Goal: Book appointment/travel/reservation

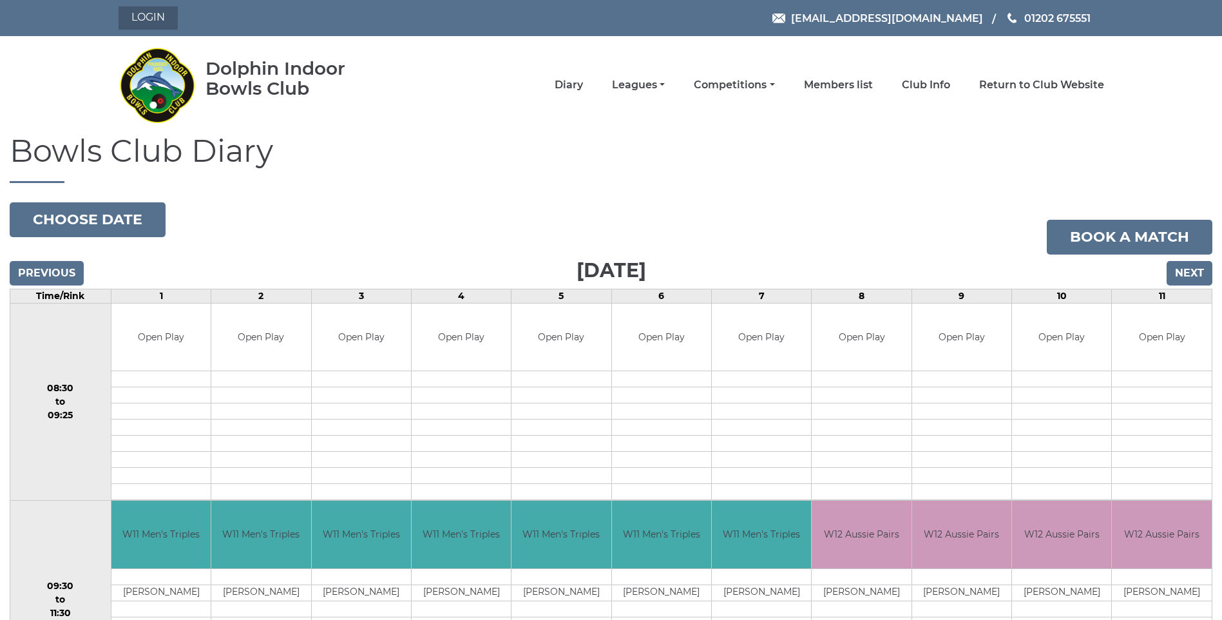
click at [142, 19] on link "Login" at bounding box center [148, 17] width 59 height 23
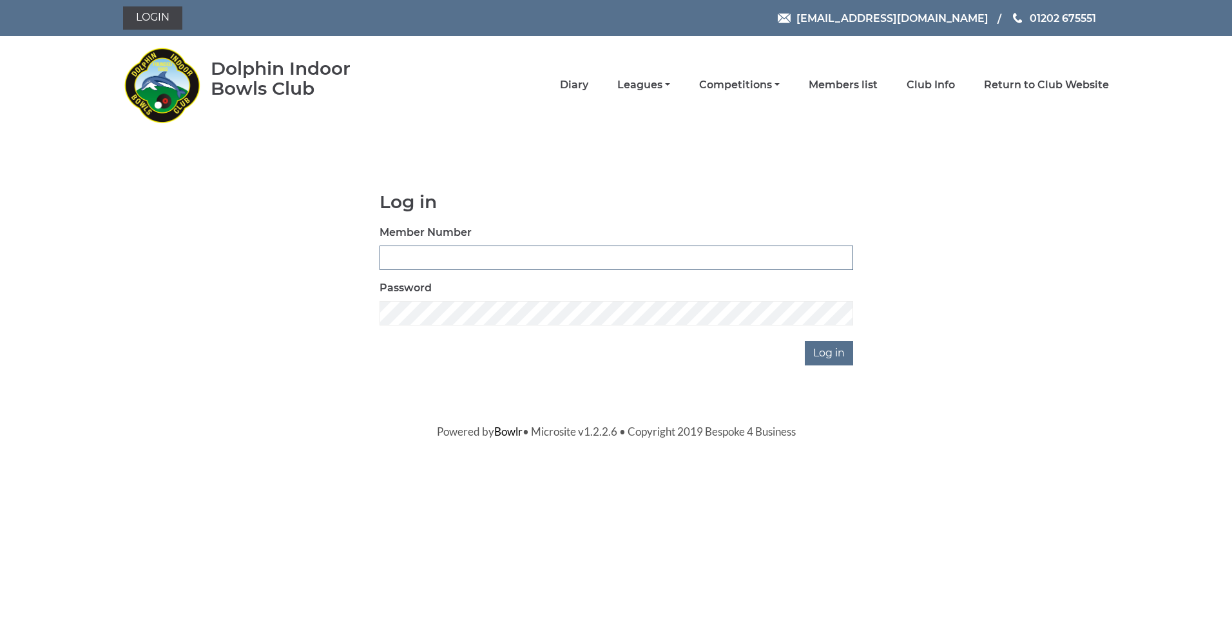
click at [455, 256] on input "Member Number" at bounding box center [616, 257] width 474 height 24
type input "3609"
click at [838, 353] on input "Log in" at bounding box center [829, 353] width 48 height 24
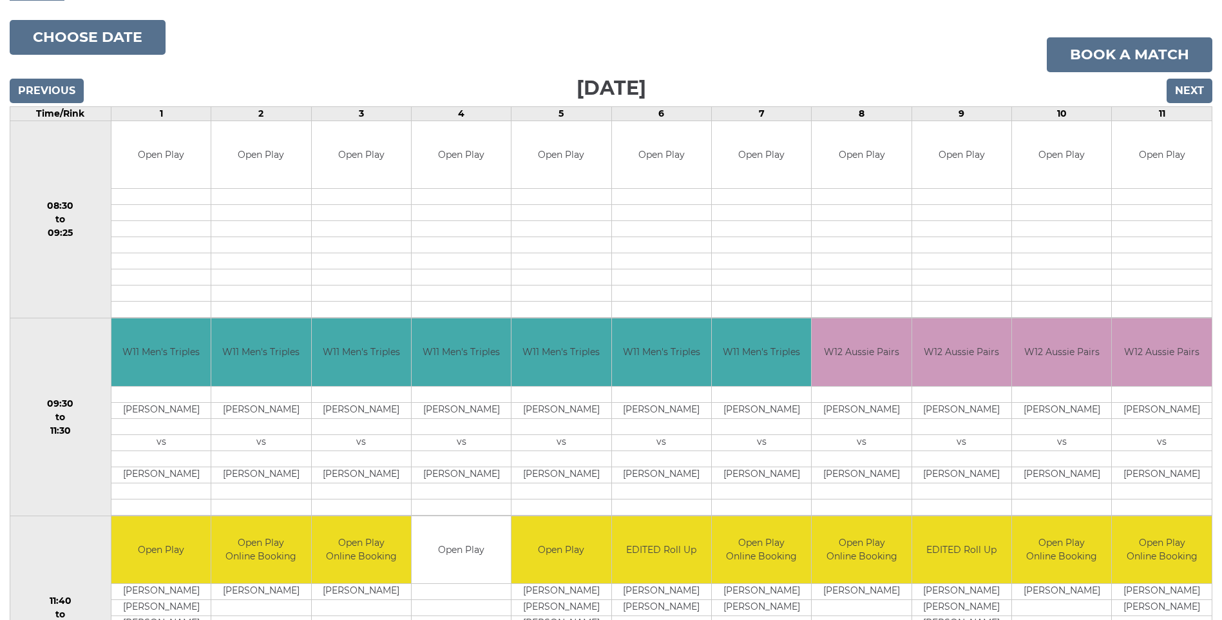
scroll to position [64, 0]
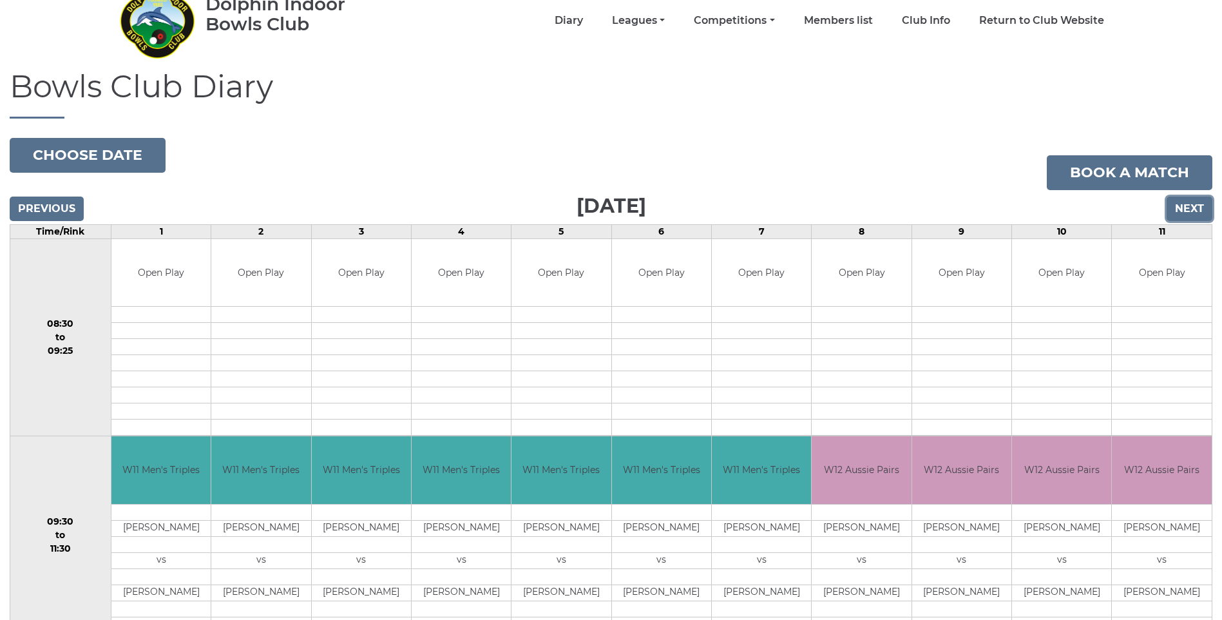
click at [1190, 210] on input "Next" at bounding box center [1190, 208] width 46 height 24
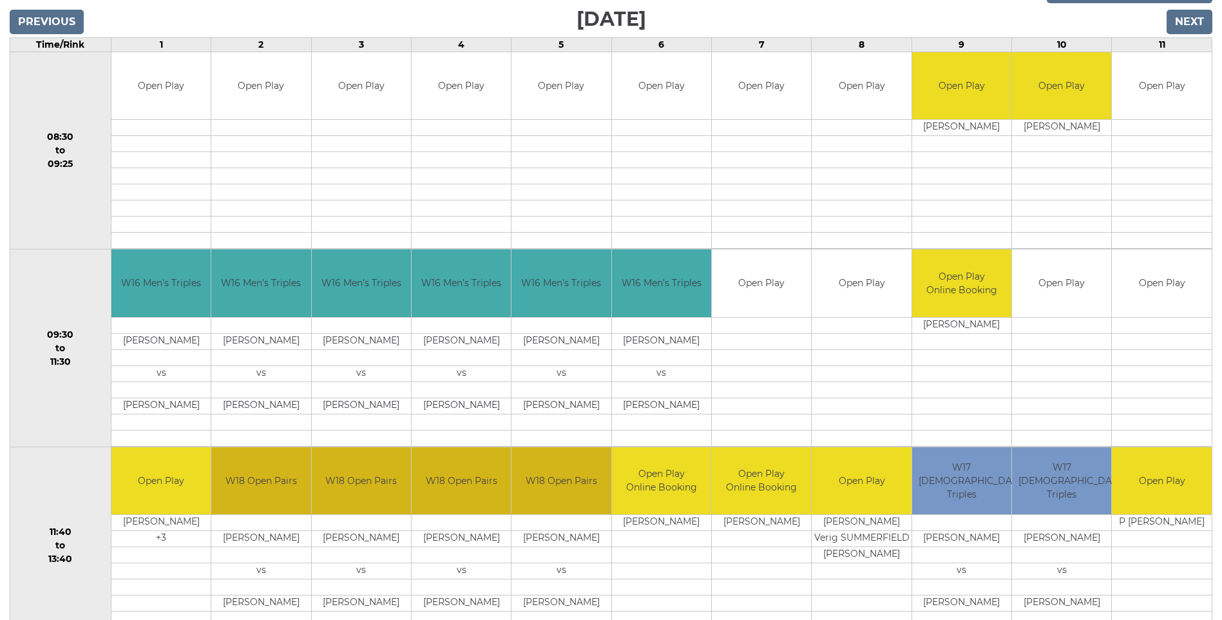
scroll to position [193, 0]
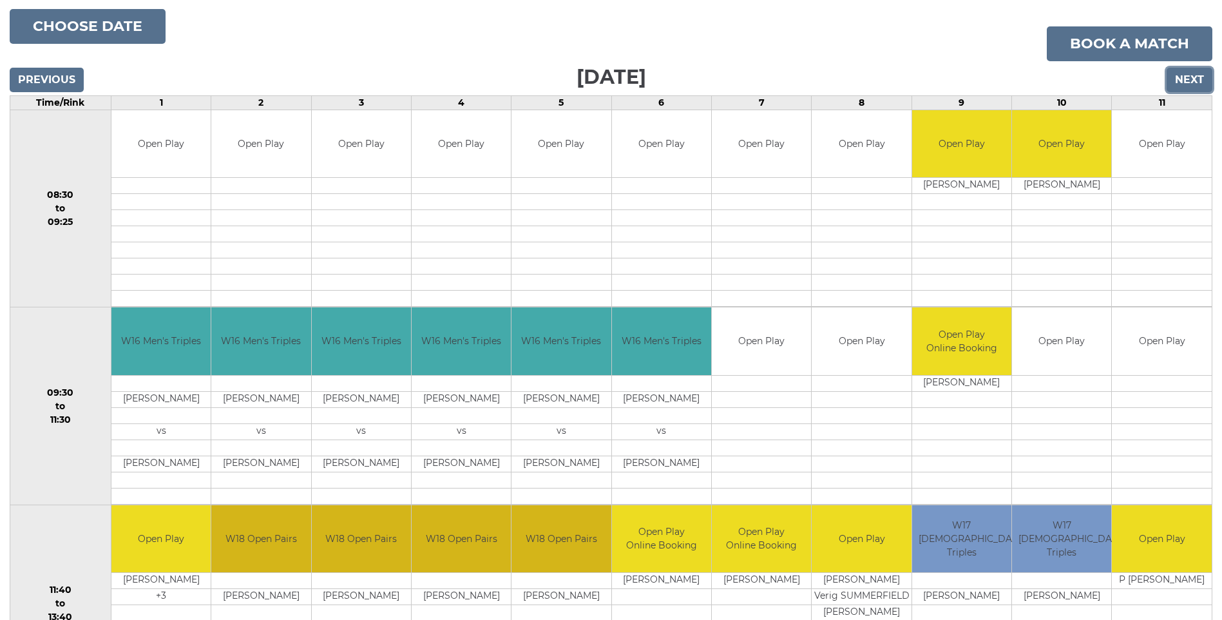
click at [1187, 82] on input "Next" at bounding box center [1190, 80] width 46 height 24
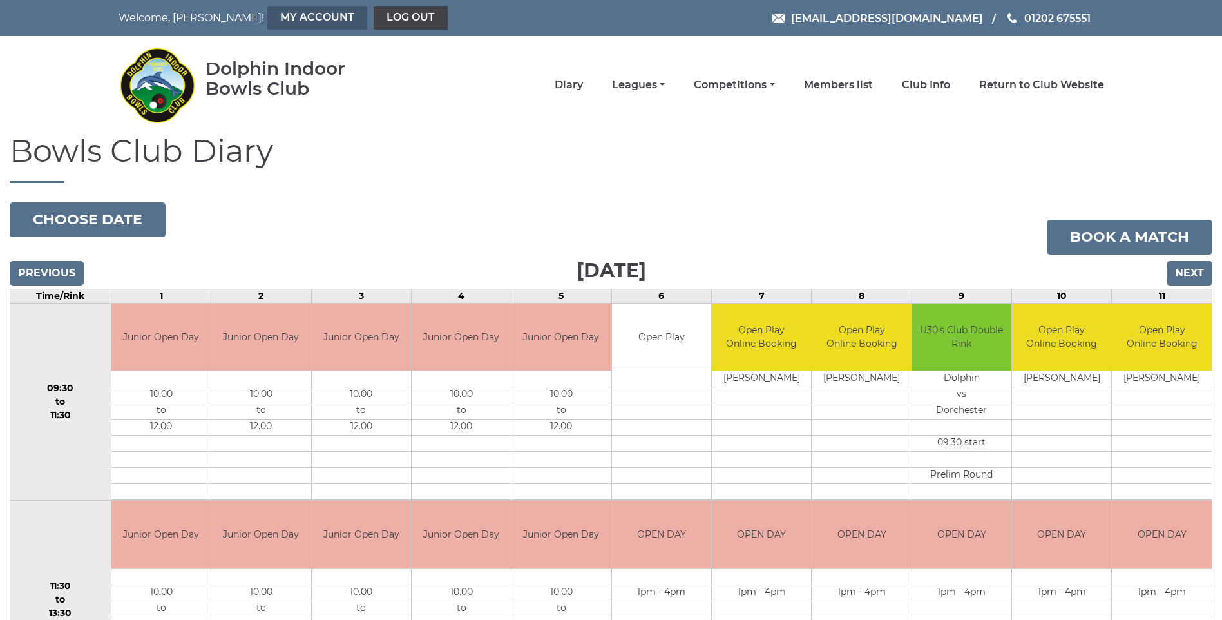
click at [267, 19] on link "My Account" at bounding box center [317, 17] width 100 height 23
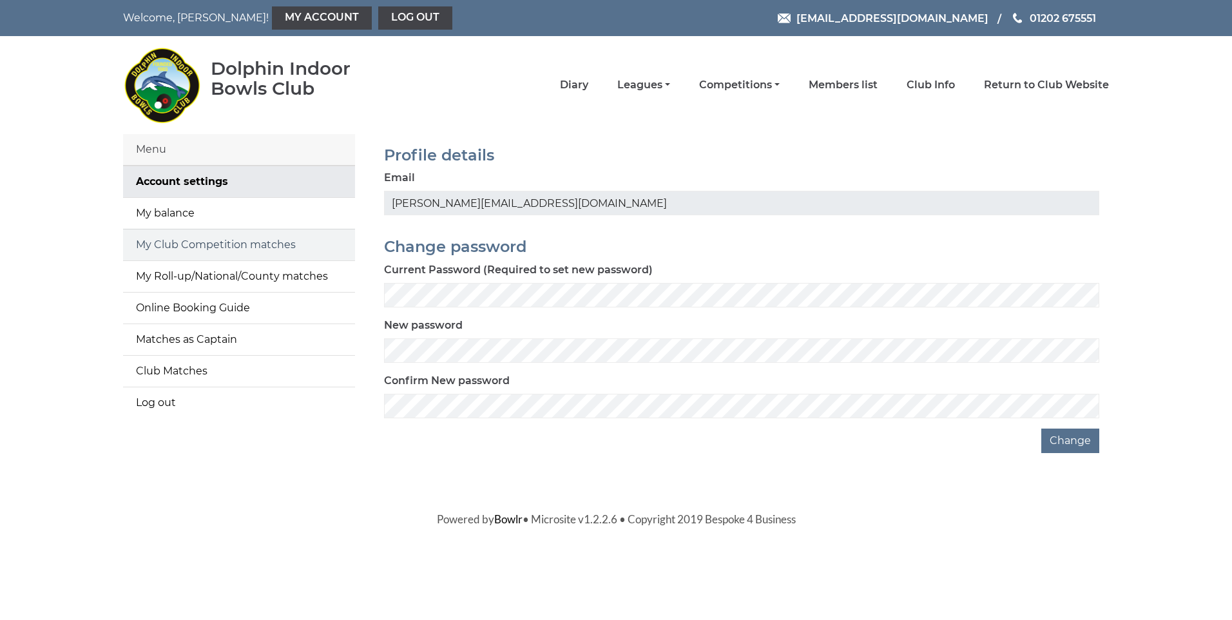
click at [205, 253] on link "My Club Competition matches" at bounding box center [239, 244] width 232 height 31
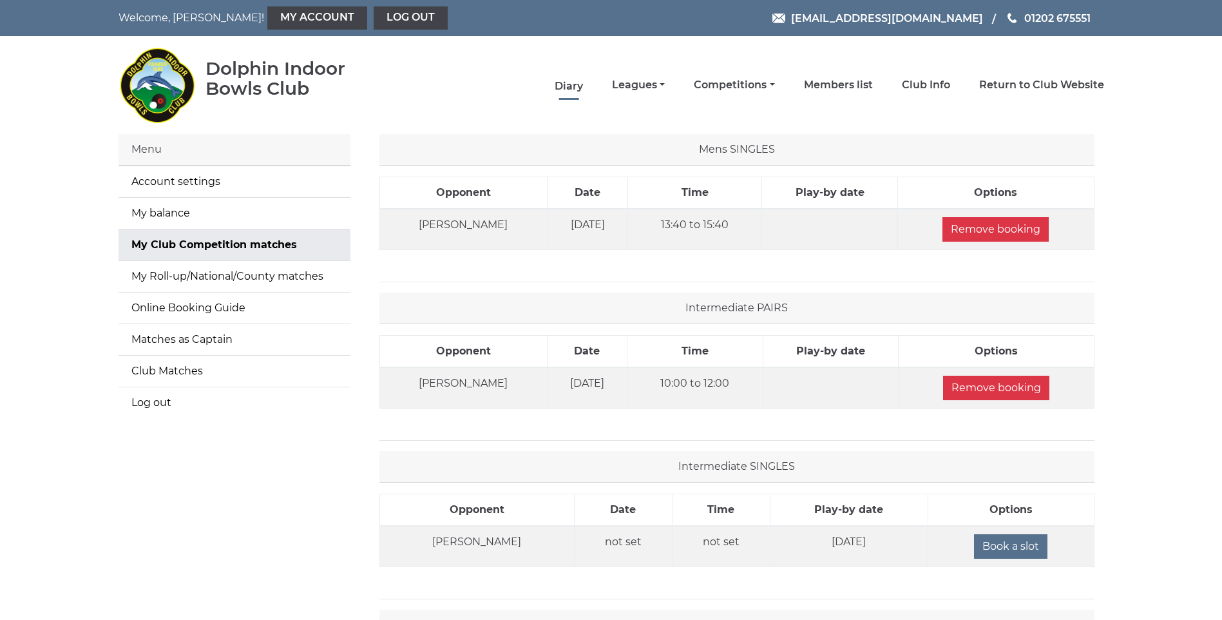
click at [571, 83] on link "Diary" at bounding box center [569, 86] width 28 height 14
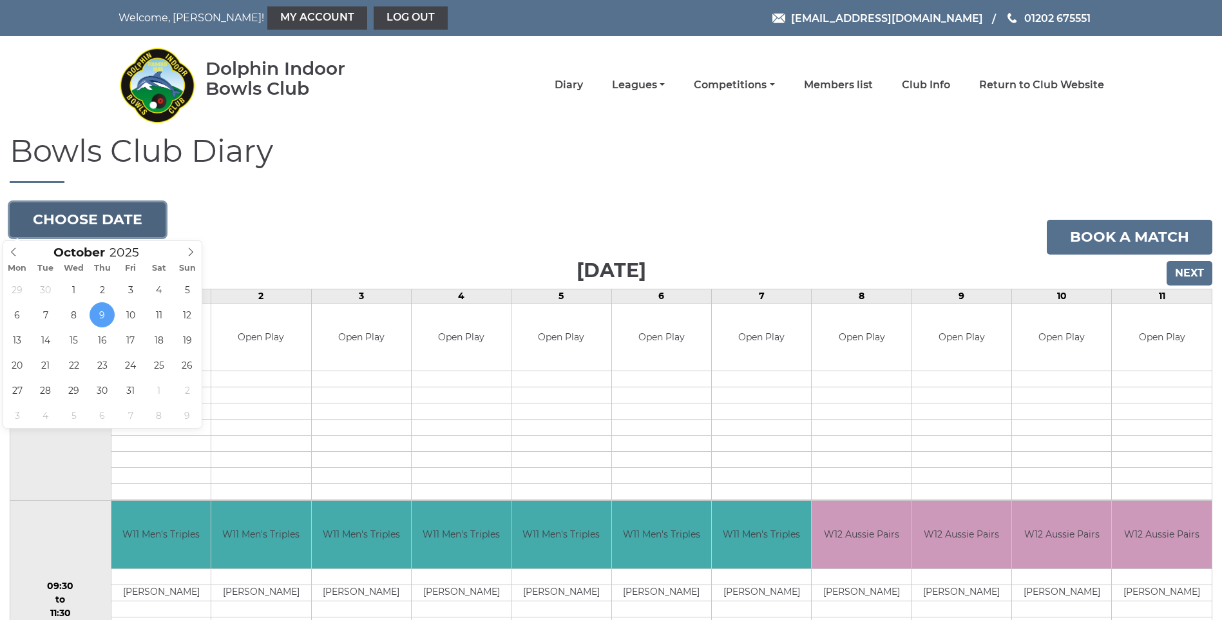
click at [82, 216] on button "Choose date" at bounding box center [88, 219] width 156 height 35
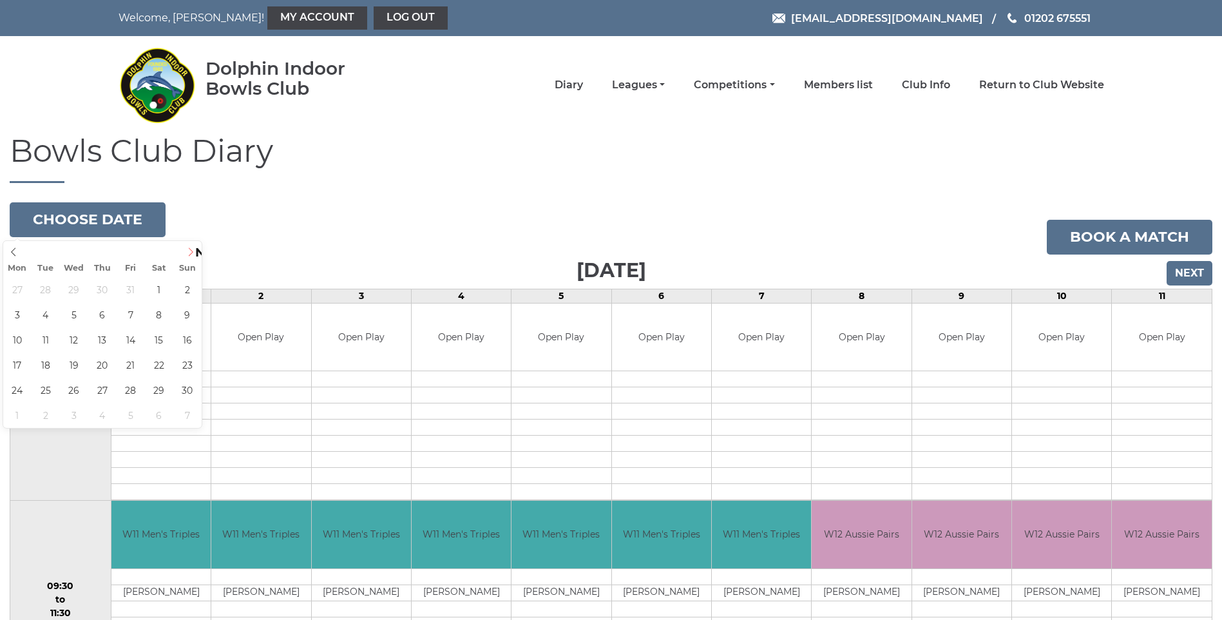
click at [195, 251] on icon at bounding box center [190, 251] width 9 height 9
type input "2025-11-21"
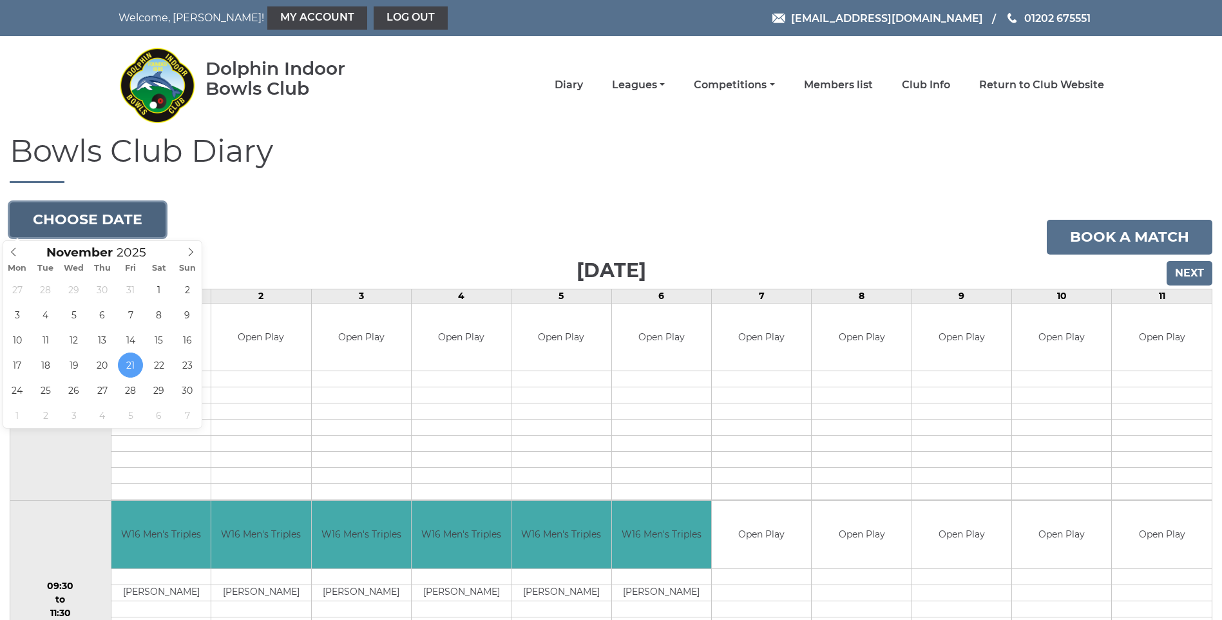
click at [139, 213] on button "Choose date" at bounding box center [88, 219] width 156 height 35
type input "2025-11-29"
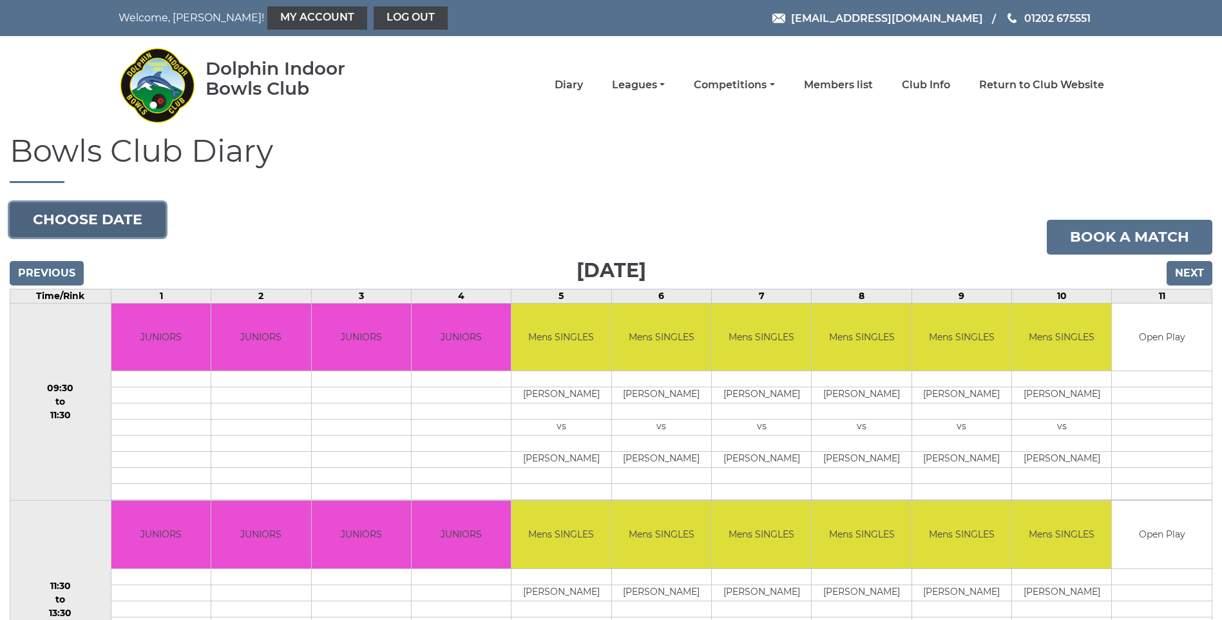
click at [62, 227] on button "Choose date" at bounding box center [88, 219] width 156 height 35
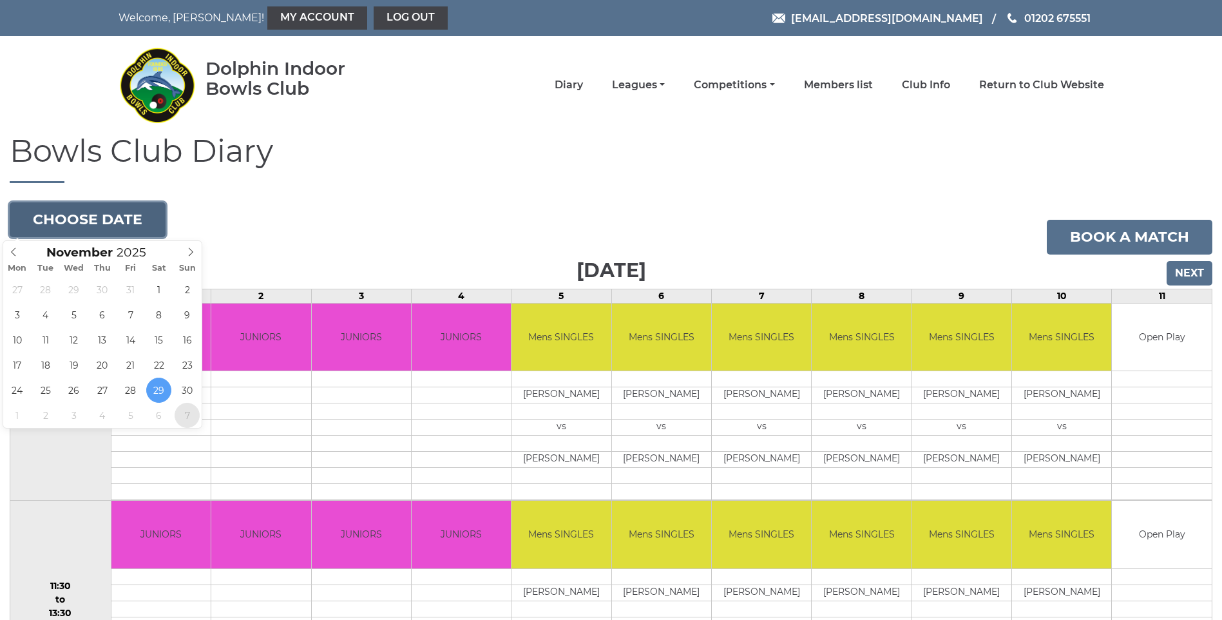
type input "[DATE]"
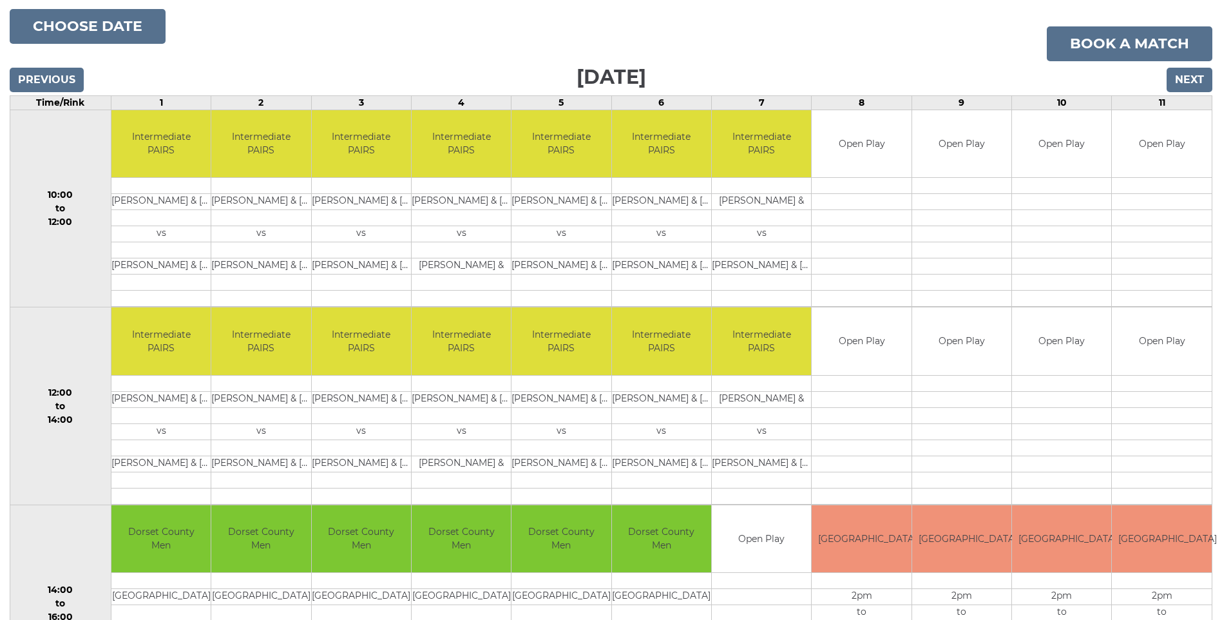
scroll to position [129, 0]
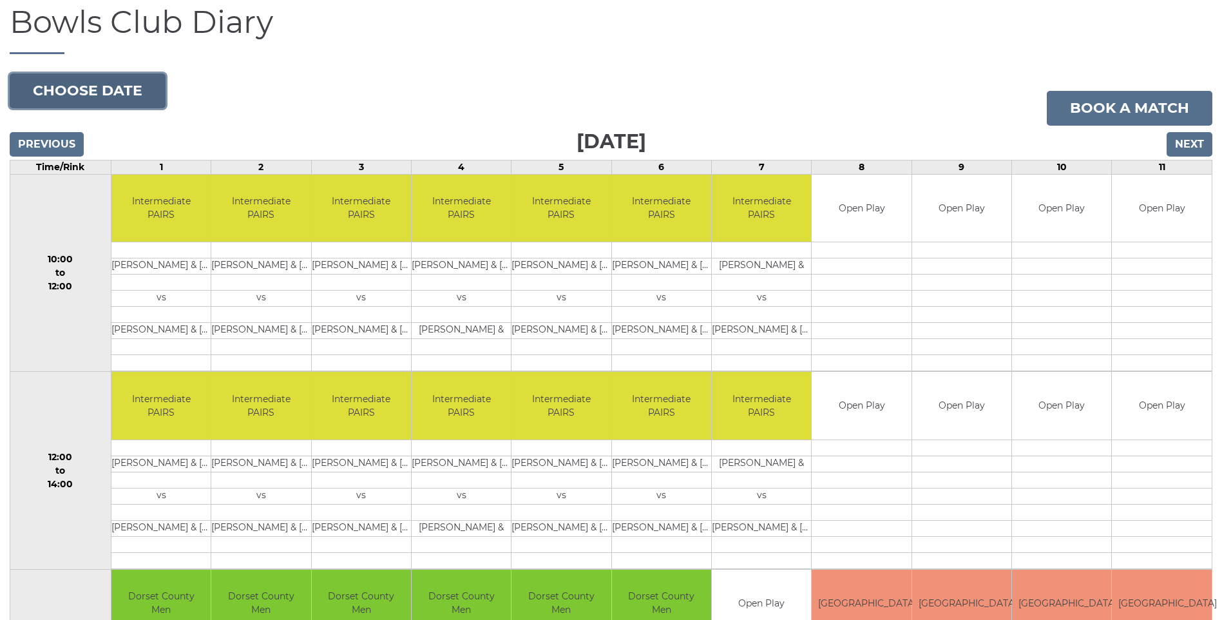
click at [128, 101] on button "Choose date" at bounding box center [88, 90] width 156 height 35
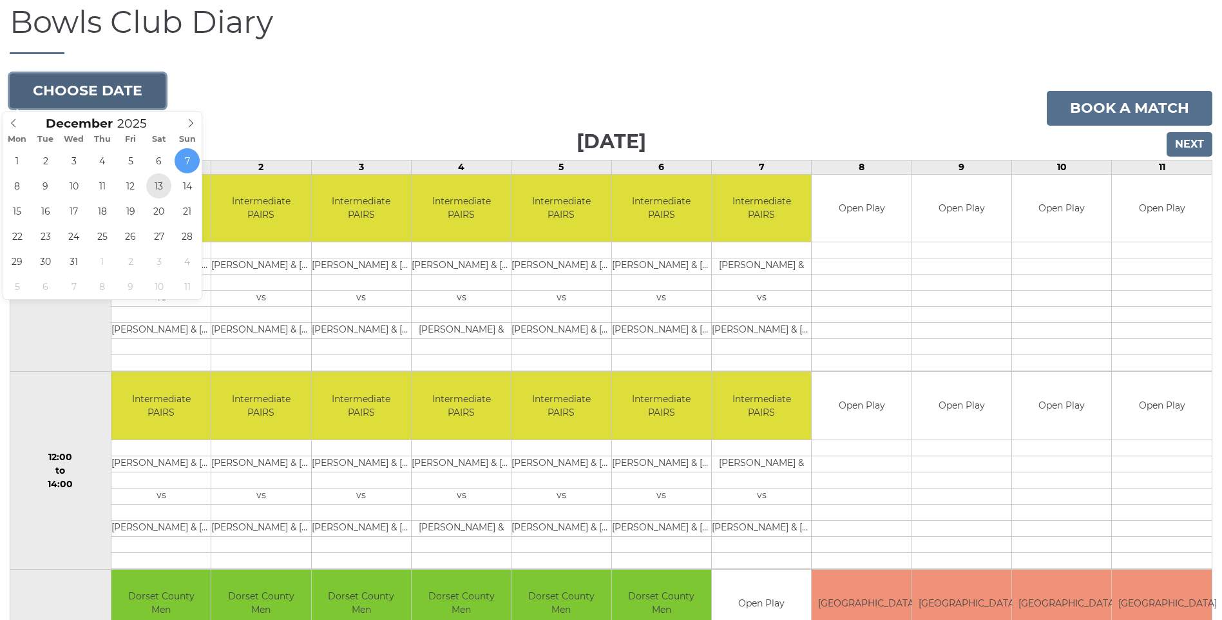
type input "[DATE]"
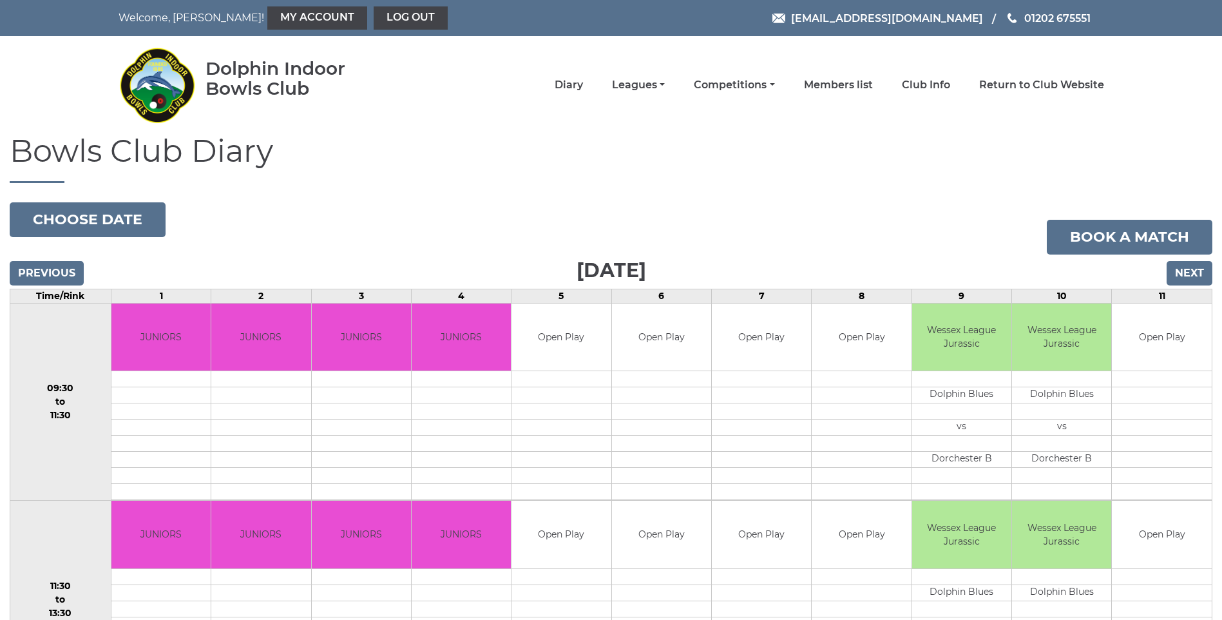
scroll to position [64, 0]
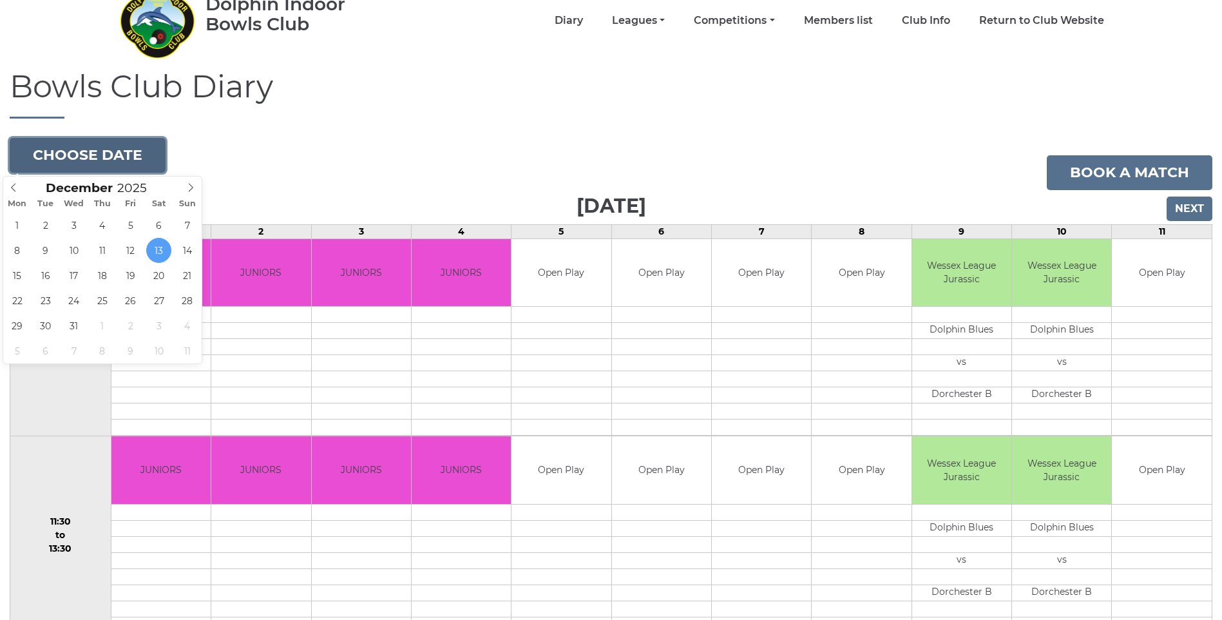
click at [43, 140] on button "Choose date" at bounding box center [88, 155] width 156 height 35
click at [11, 190] on icon at bounding box center [13, 187] width 9 height 9
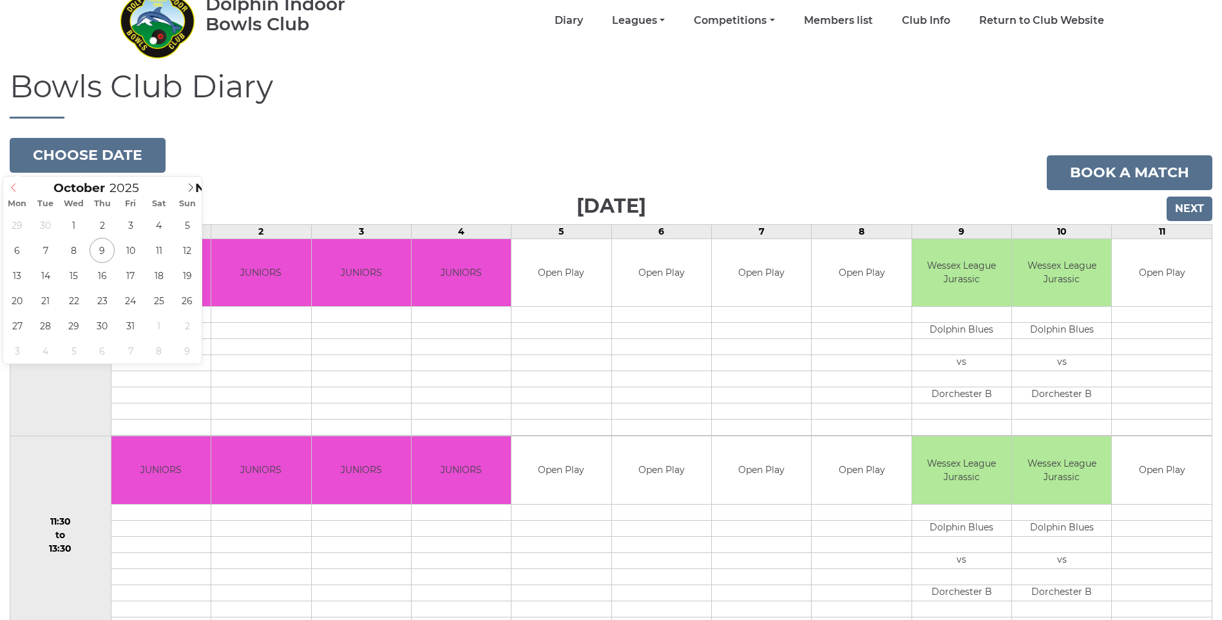
click at [11, 190] on icon at bounding box center [13, 187] width 9 height 9
type input "2025-10-11"
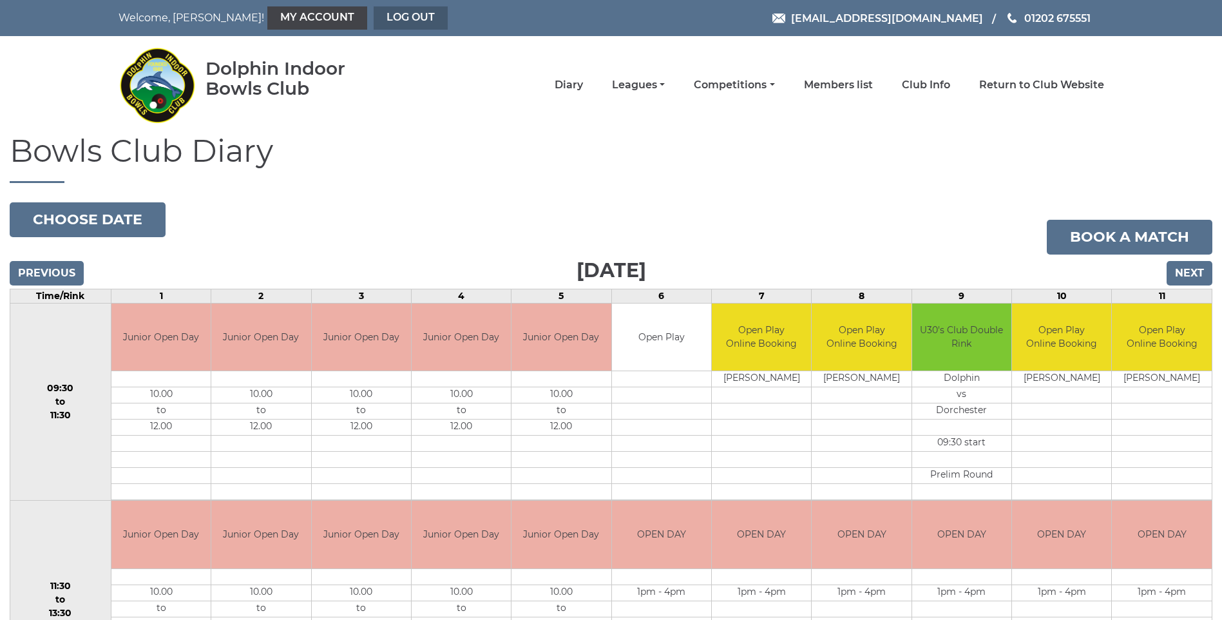
click at [374, 24] on link "Log out" at bounding box center [411, 17] width 74 height 23
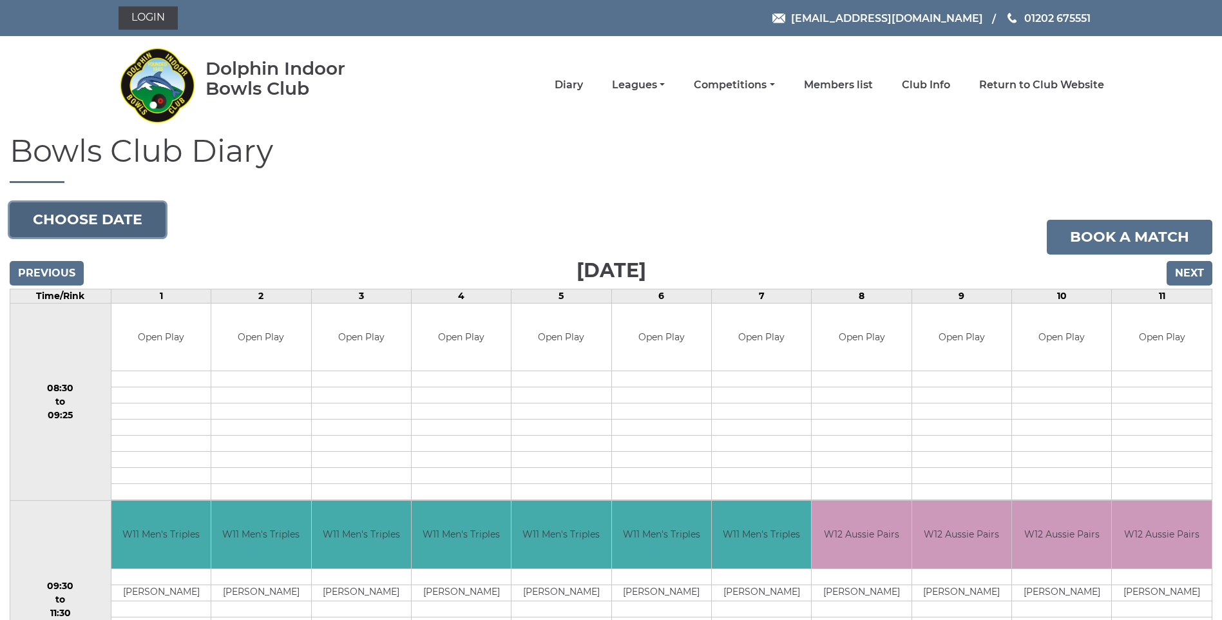
click at [150, 218] on button "Choose date" at bounding box center [88, 219] width 156 height 35
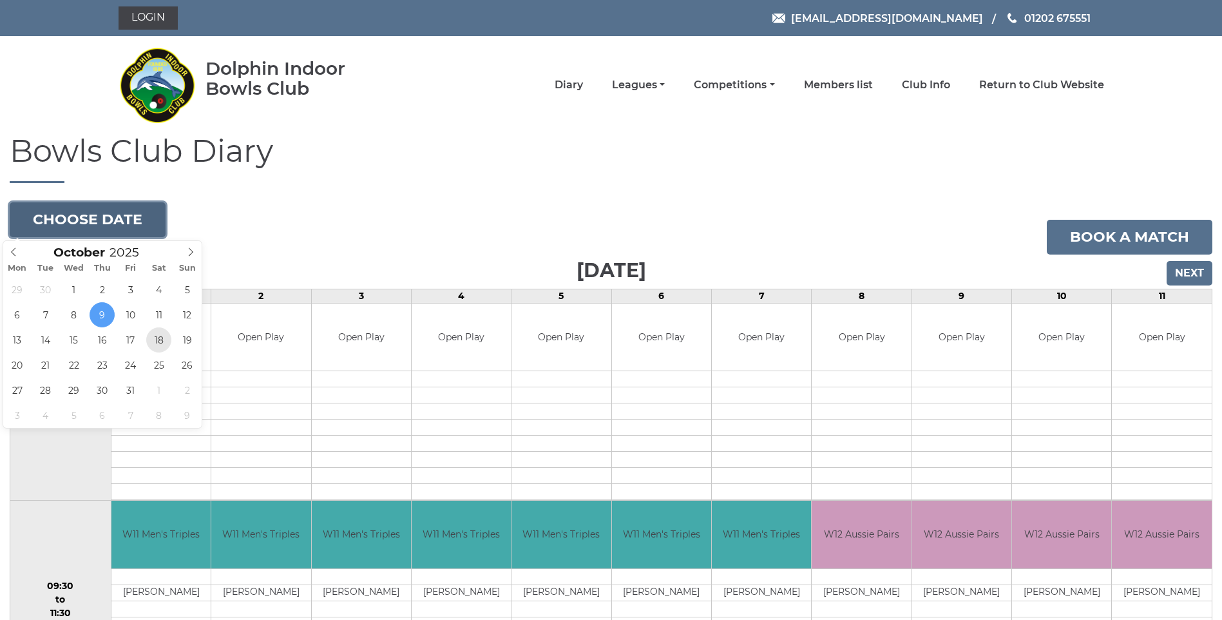
type input "2025-10-18"
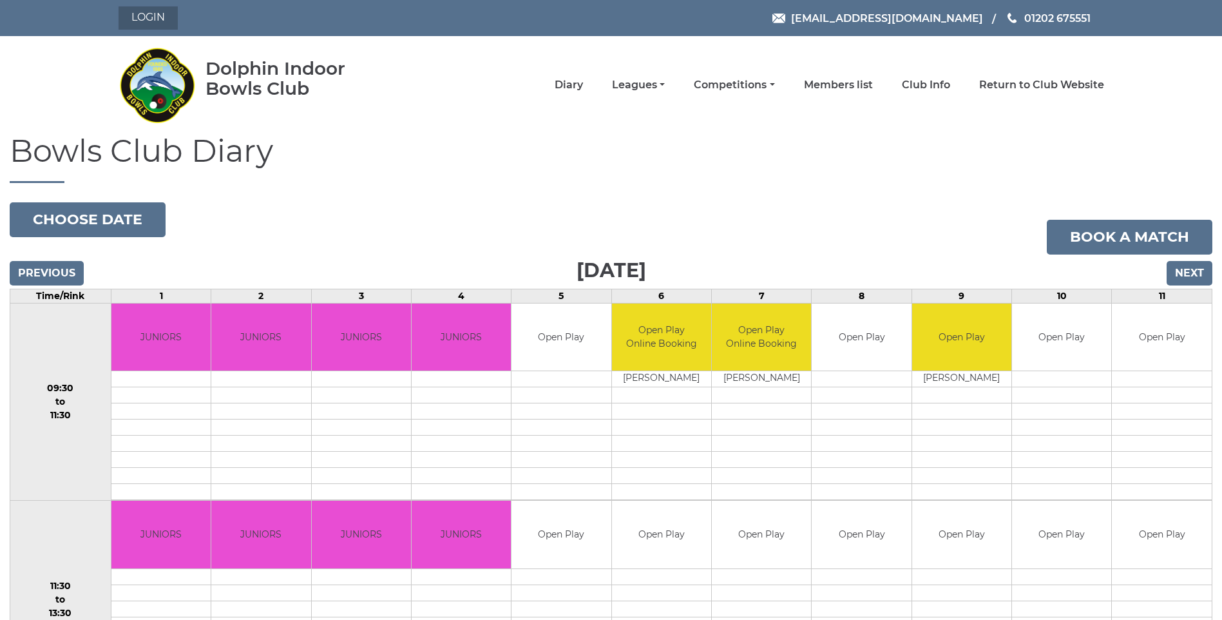
click at [149, 25] on link "Login" at bounding box center [148, 17] width 59 height 23
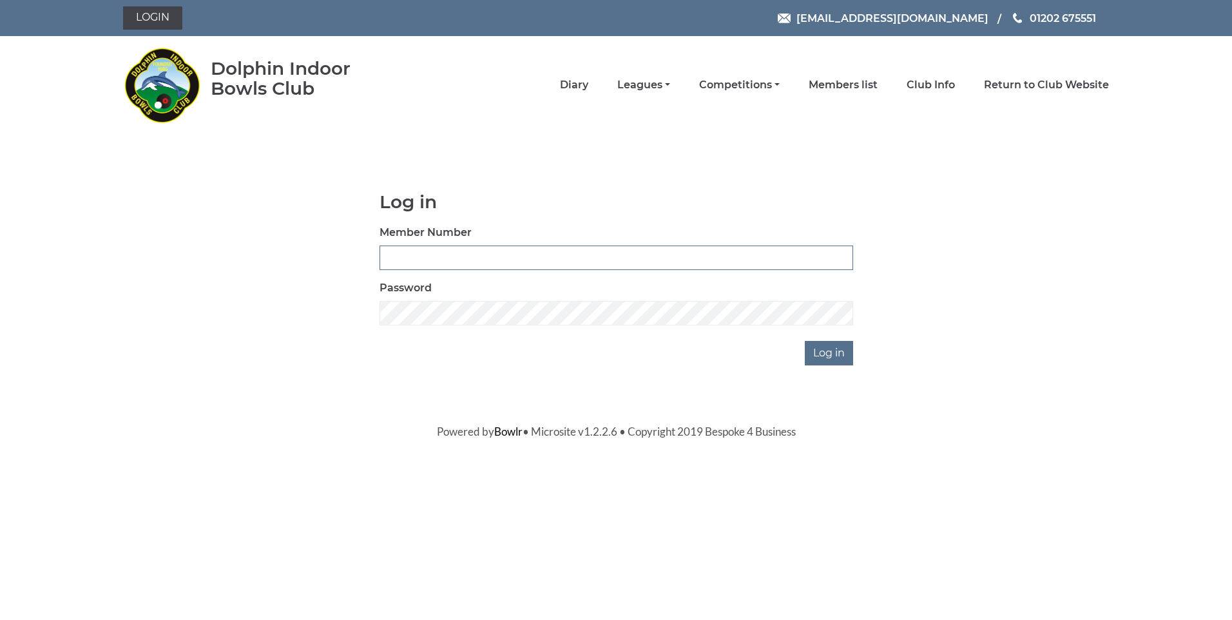
click at [457, 265] on input "Member Number" at bounding box center [616, 257] width 474 height 24
type input "3609"
click at [827, 341] on div "Log in Member Number 3609 Password Log in" at bounding box center [616, 278] width 493 height 173
click at [825, 346] on input "Log in" at bounding box center [829, 353] width 48 height 24
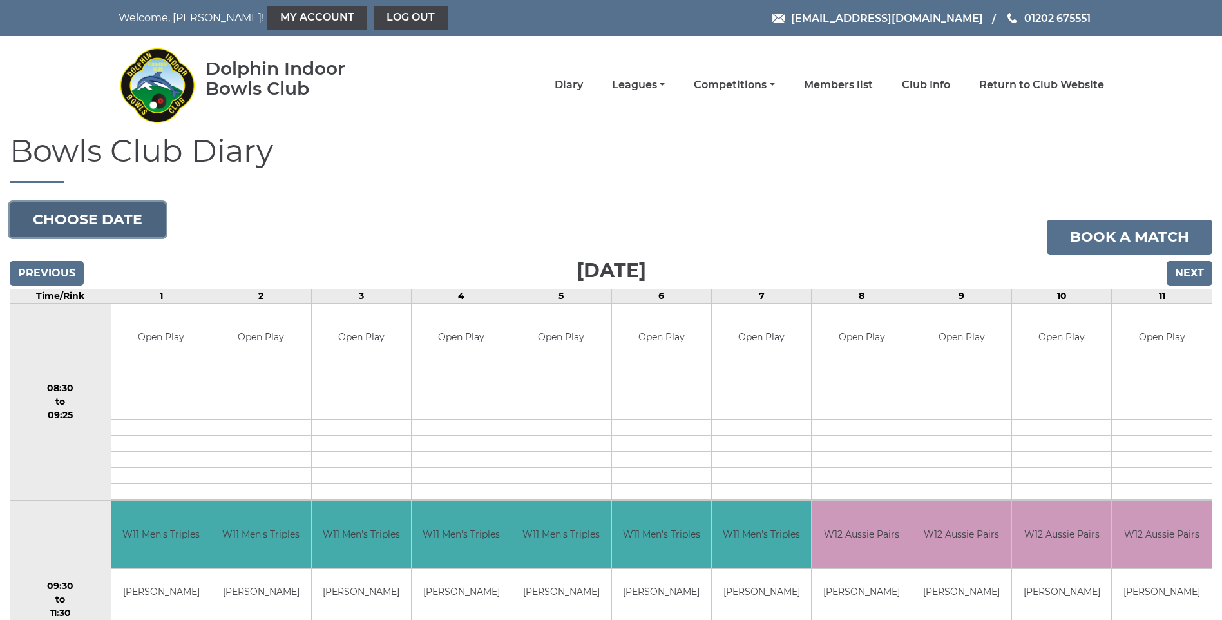
click at [46, 220] on button "Choose date" at bounding box center [88, 219] width 156 height 35
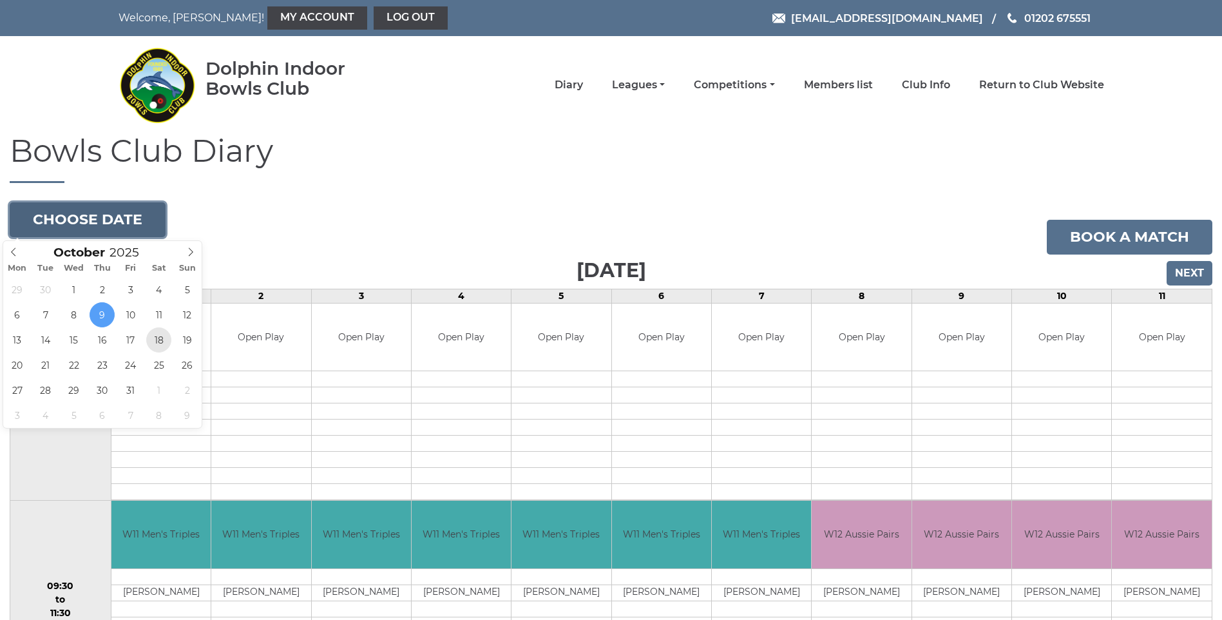
type input "2025-10-18"
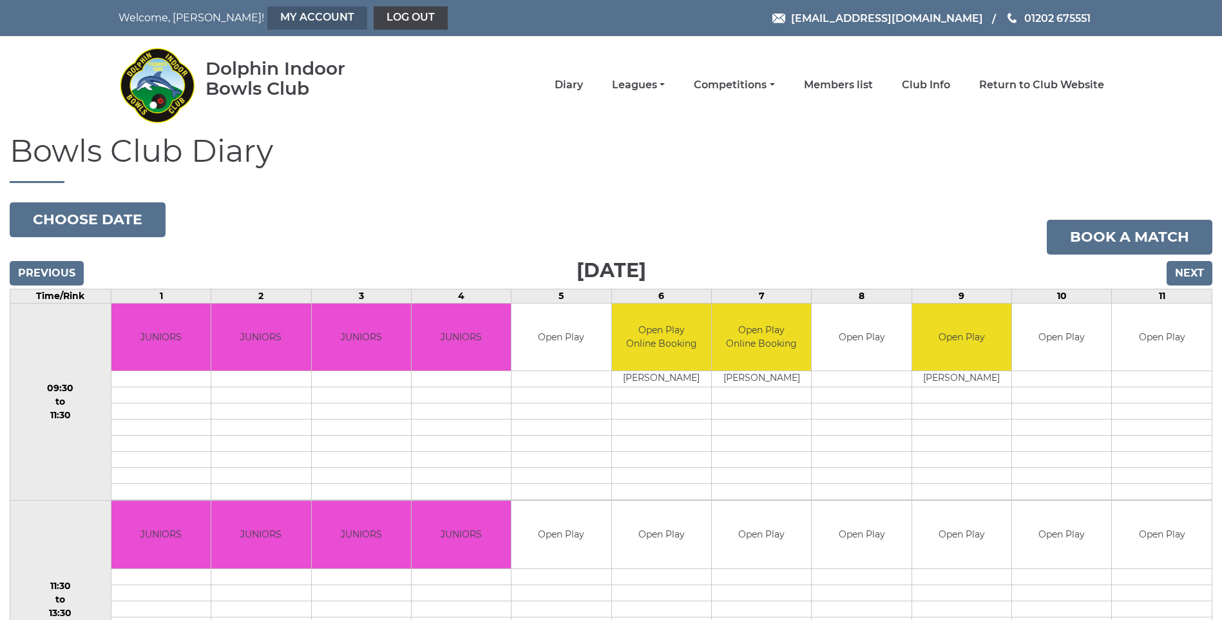
click at [267, 15] on link "My Account" at bounding box center [317, 17] width 100 height 23
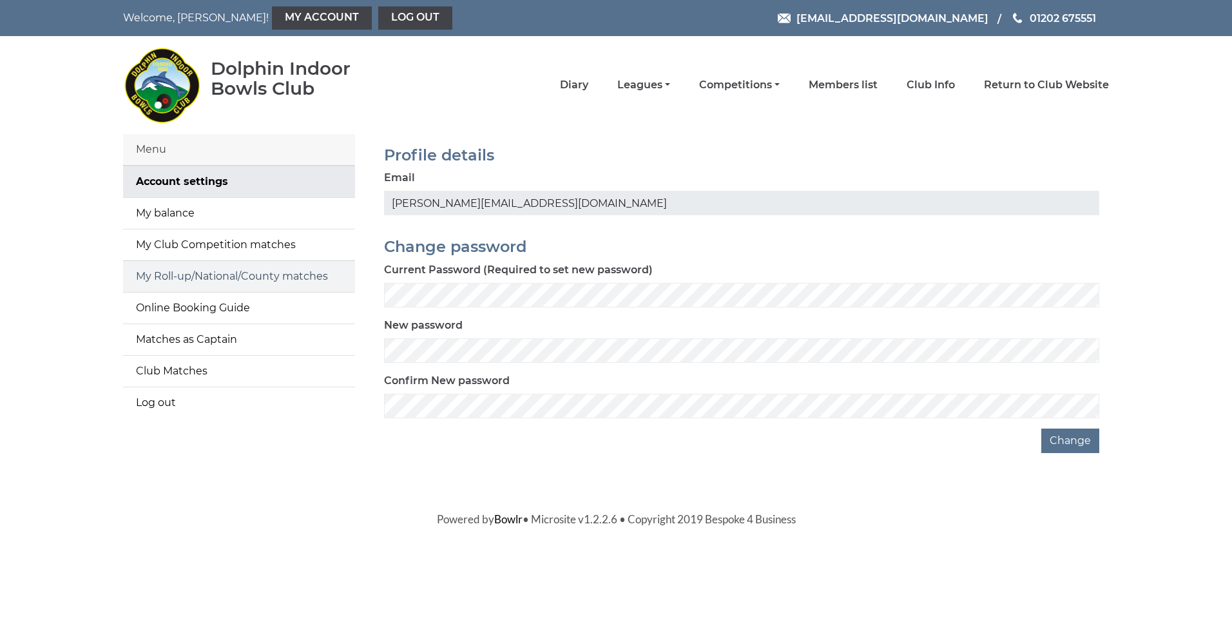
click at [196, 274] on link "My Roll-up/National/County matches" at bounding box center [239, 276] width 232 height 31
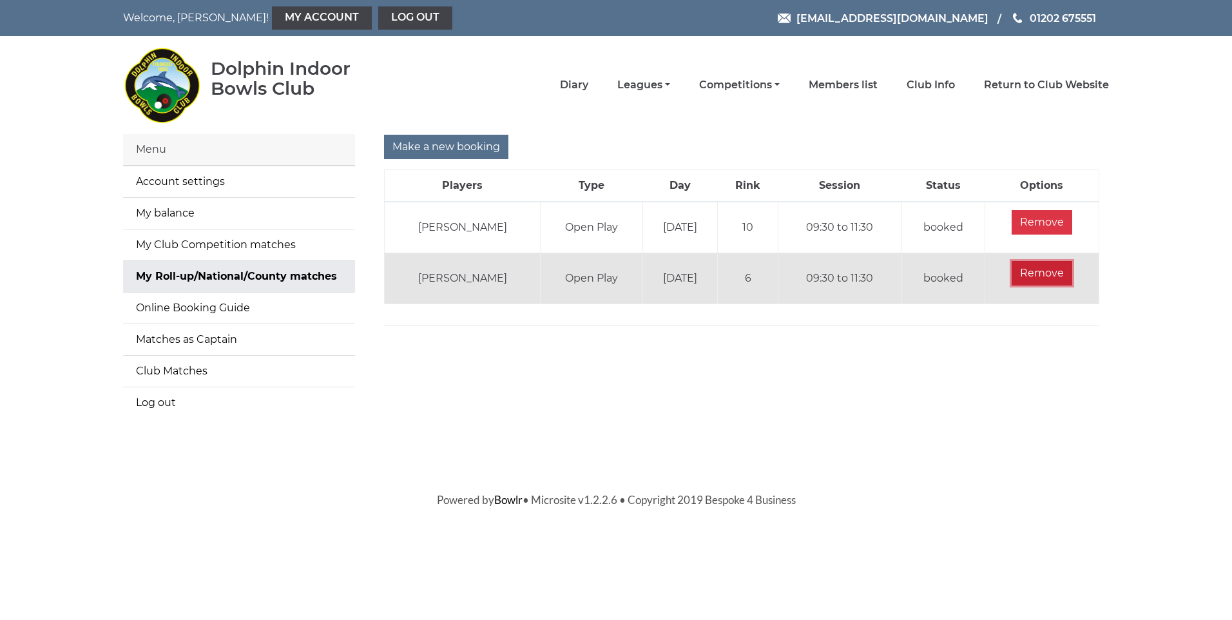
click at [1034, 269] on input "Remove" at bounding box center [1041, 273] width 61 height 24
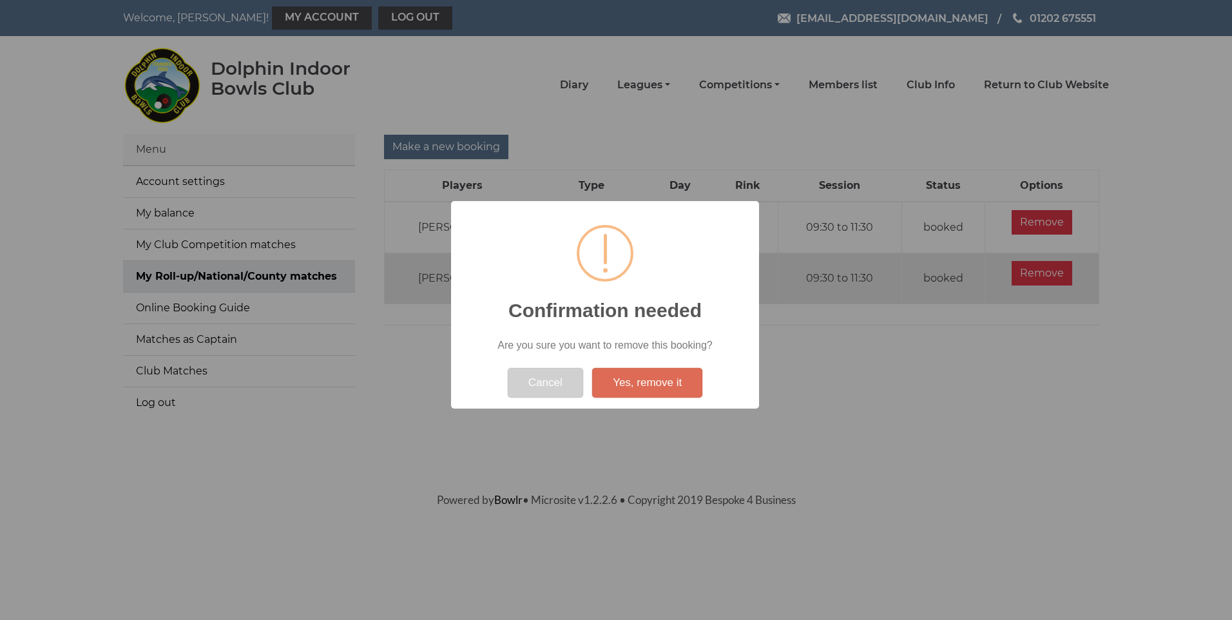
drag, startPoint x: 549, startPoint y: 381, endPoint x: 499, endPoint y: 382, distance: 49.6
click at [542, 382] on button "Cancel" at bounding box center [545, 383] width 75 height 30
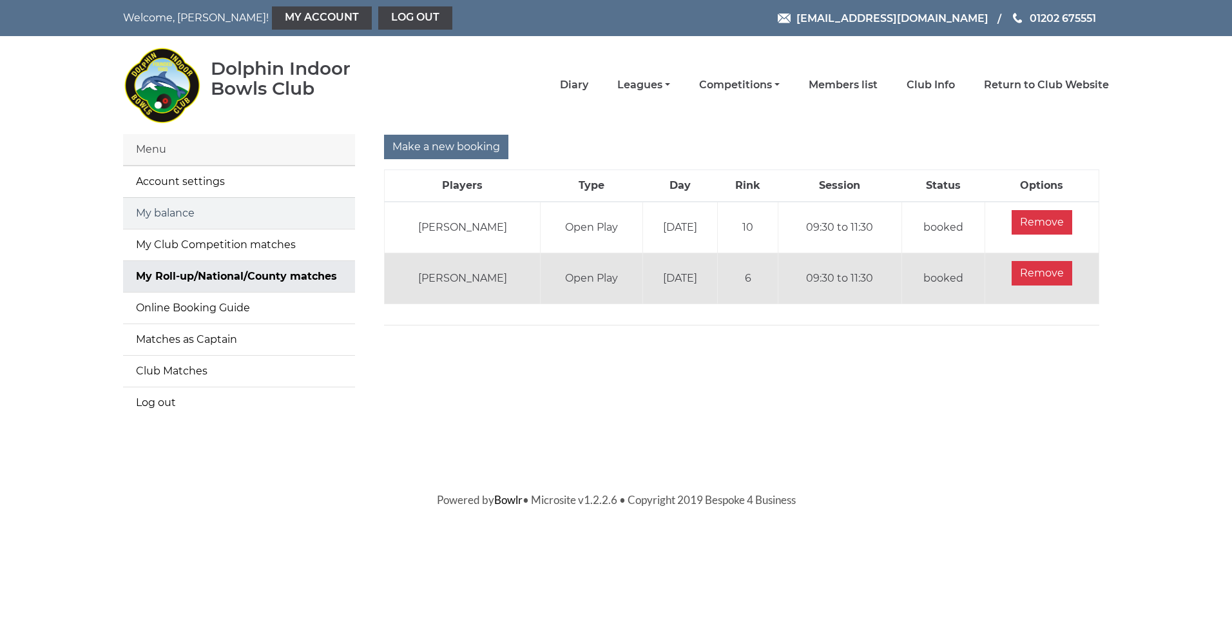
click at [151, 216] on link "My balance" at bounding box center [239, 213] width 232 height 31
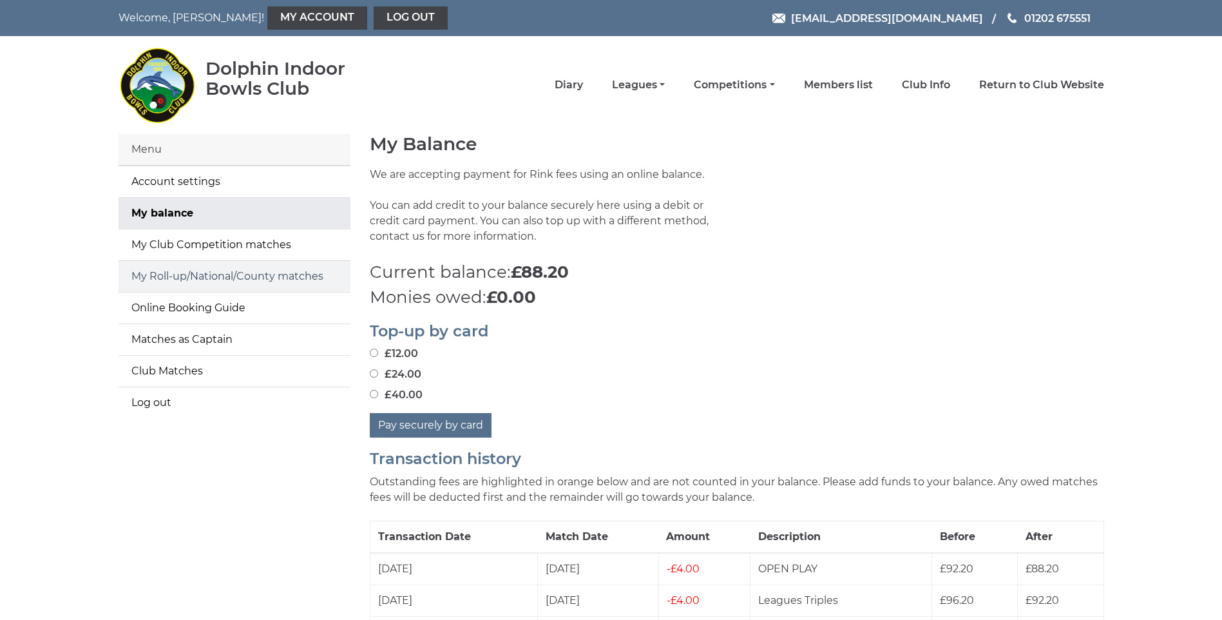
click at [238, 277] on link "My Roll-up/National/County matches" at bounding box center [235, 276] width 232 height 31
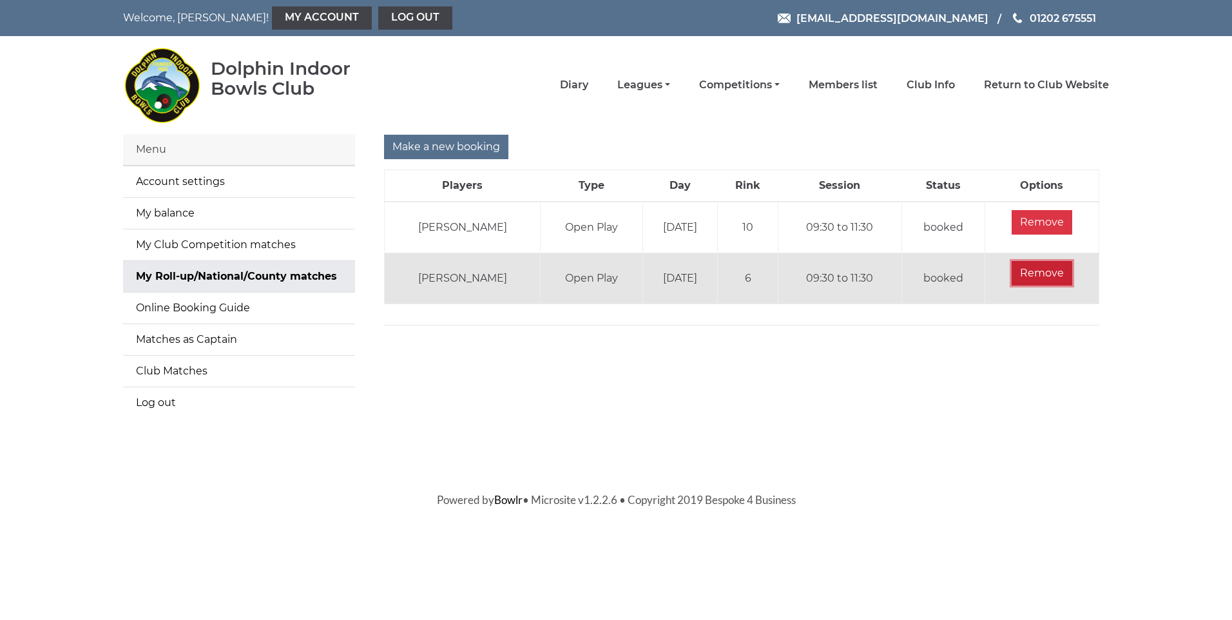
click at [1049, 274] on input "Remove" at bounding box center [1041, 273] width 61 height 24
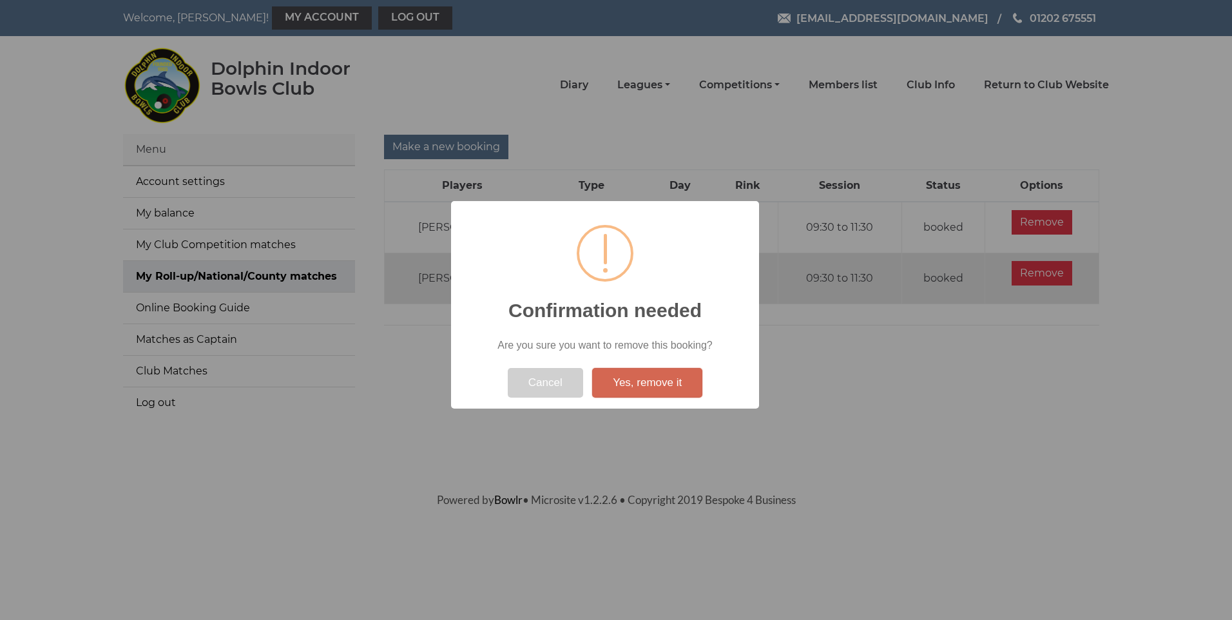
drag, startPoint x: 672, startPoint y: 387, endPoint x: 643, endPoint y: 377, distance: 30.8
click at [671, 387] on button "Yes, remove it" at bounding box center [647, 383] width 110 height 30
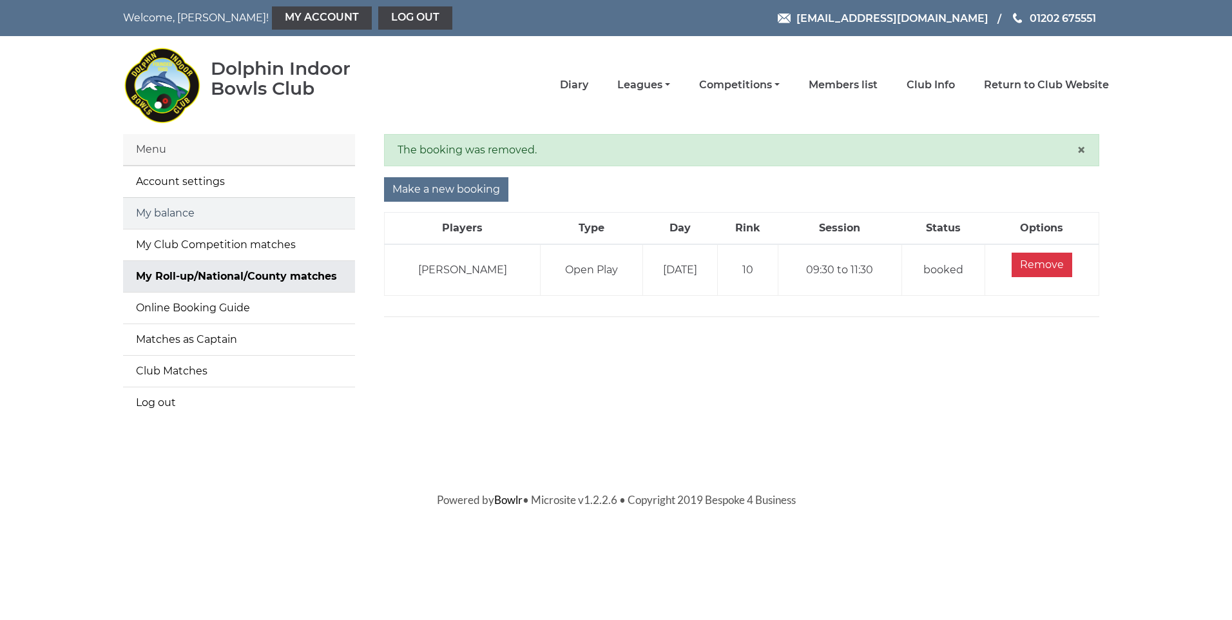
click at [196, 211] on link "My balance" at bounding box center [239, 213] width 232 height 31
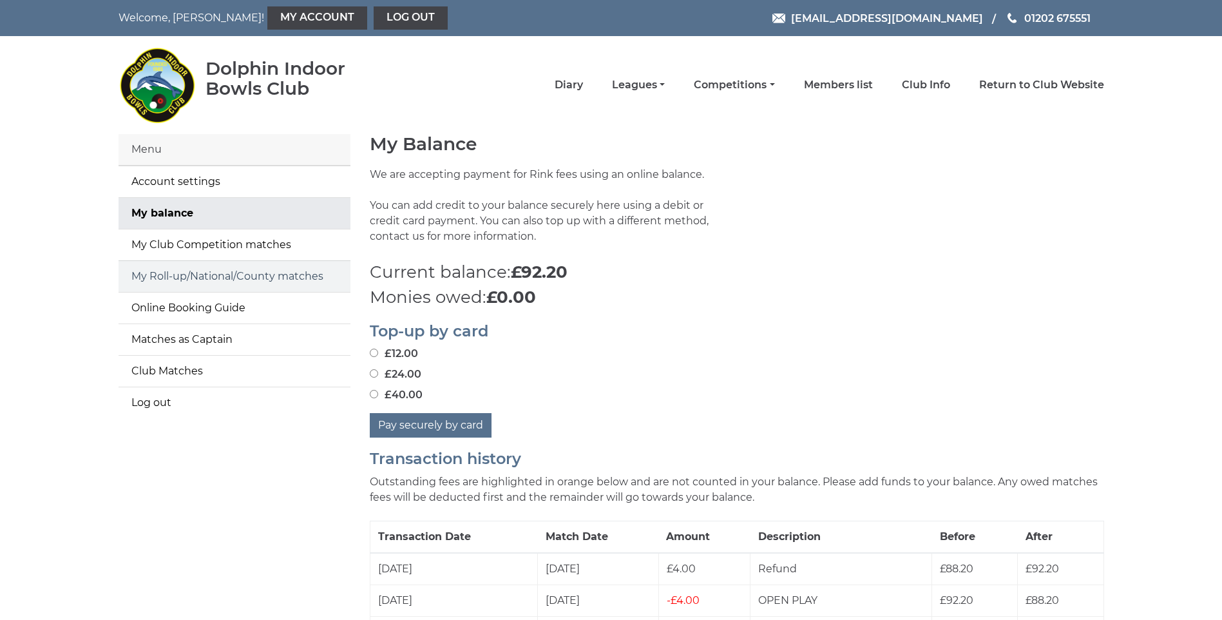
click at [218, 279] on link "My Roll-up/National/County matches" at bounding box center [235, 276] width 232 height 31
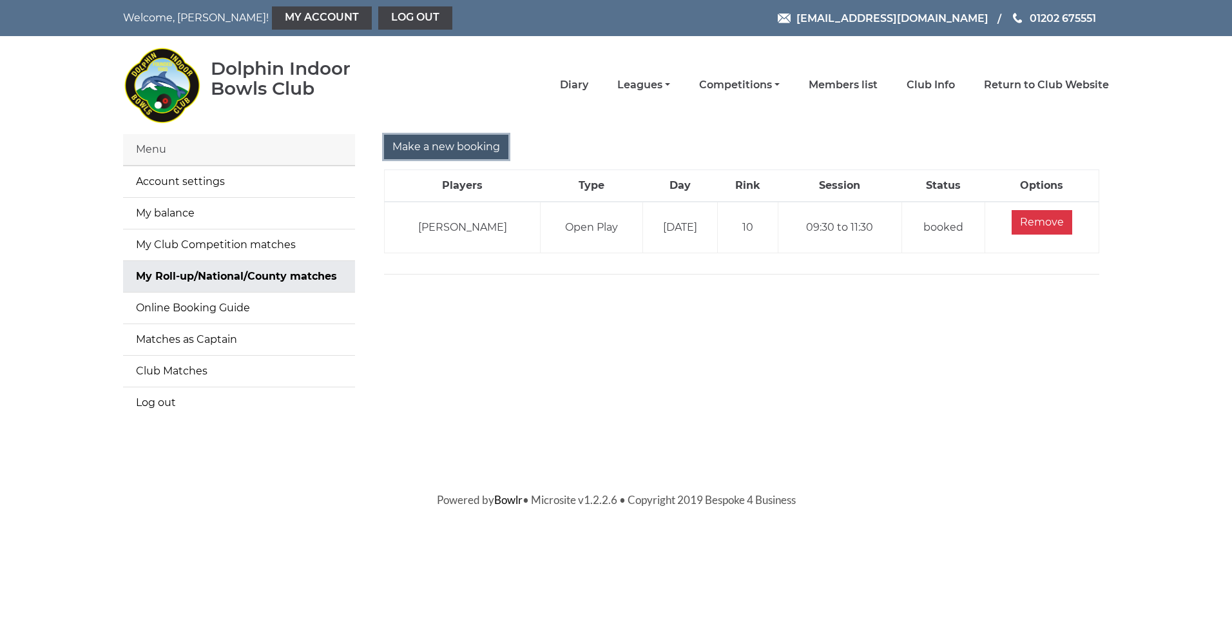
click at [439, 149] on input "Make a new booking" at bounding box center [446, 147] width 124 height 24
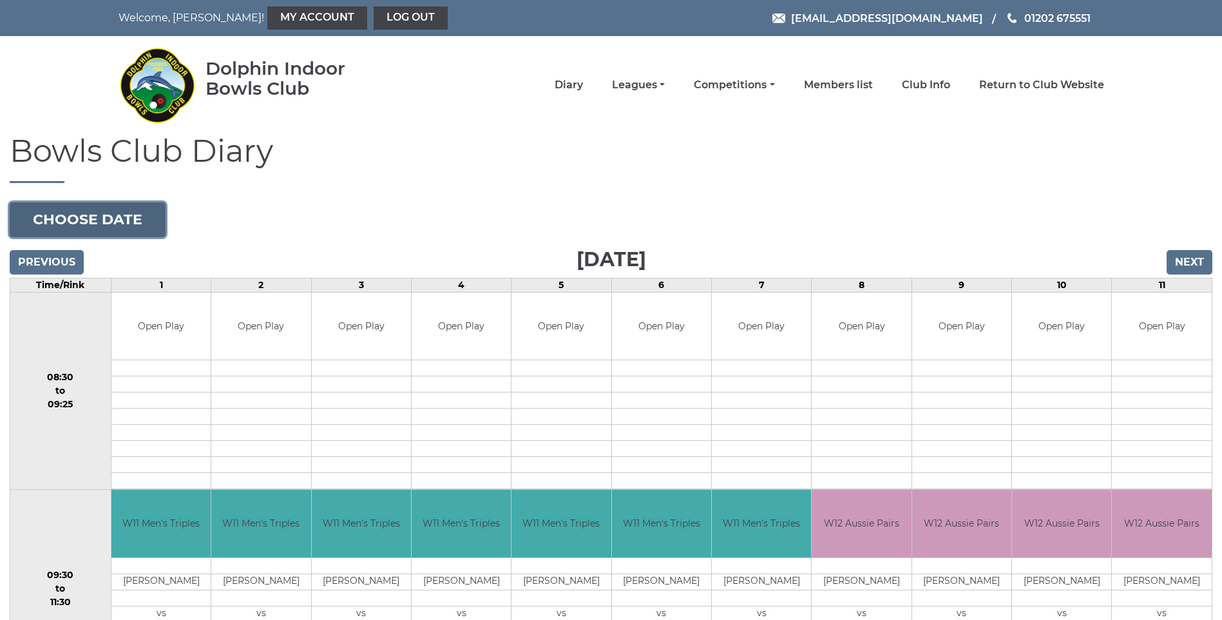
click at [139, 219] on button "Choose date" at bounding box center [88, 219] width 156 height 35
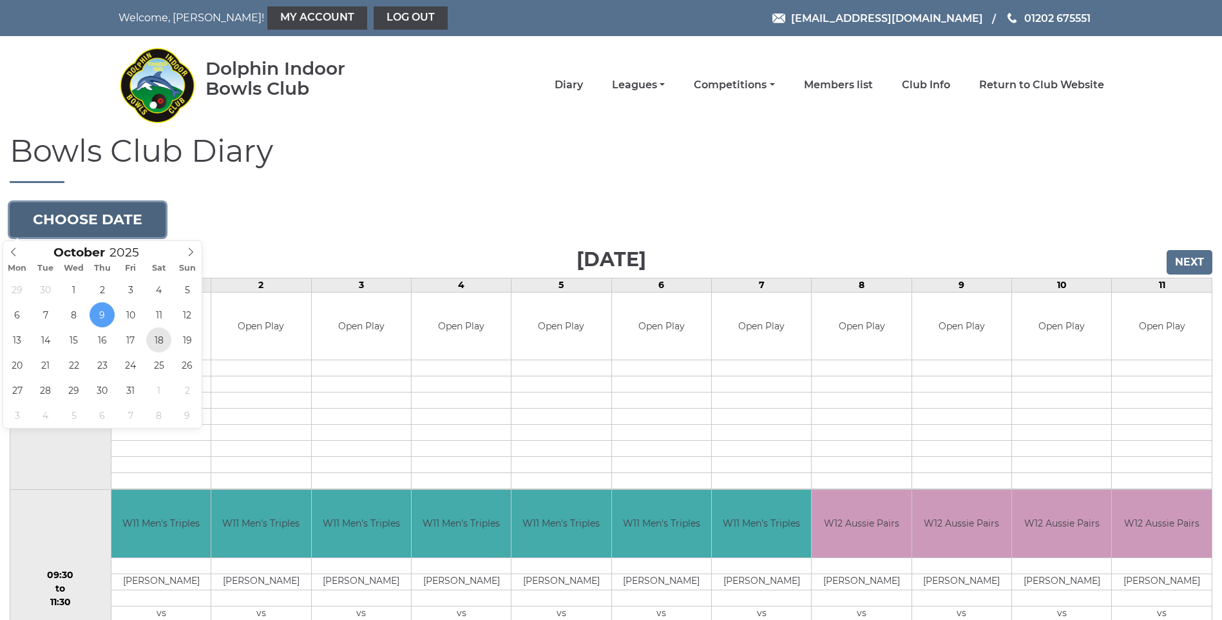
type input "[DATE]"
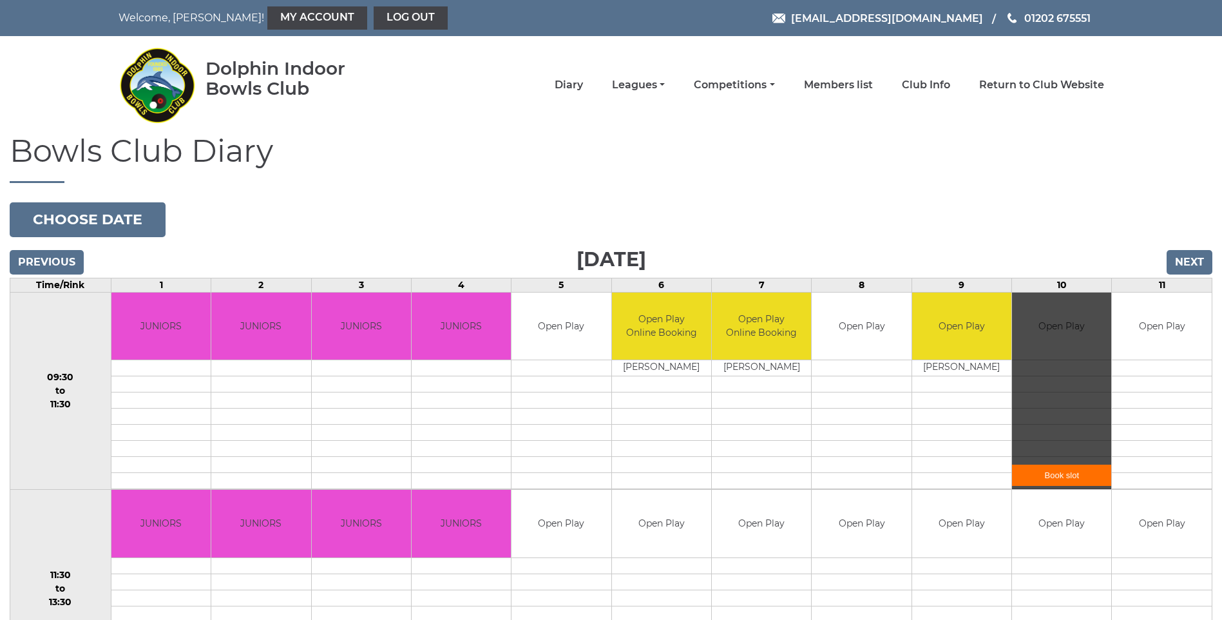
click at [1069, 474] on link "Book slot" at bounding box center [1061, 474] width 99 height 21
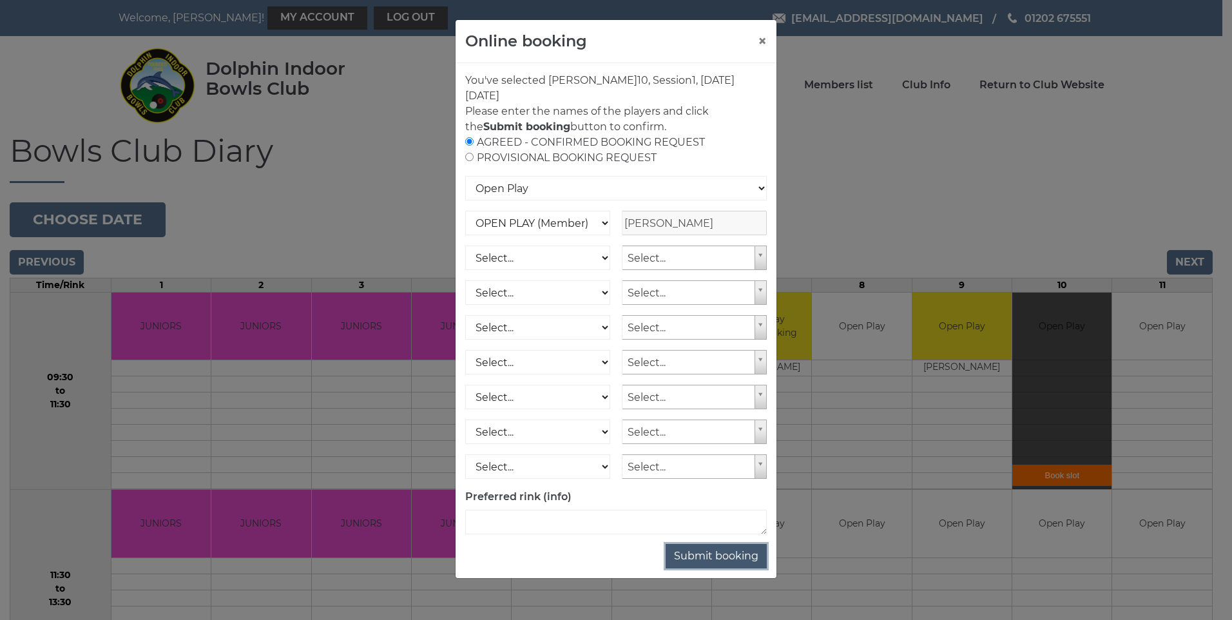
click at [709, 559] on button "Submit booking" at bounding box center [715, 556] width 101 height 24
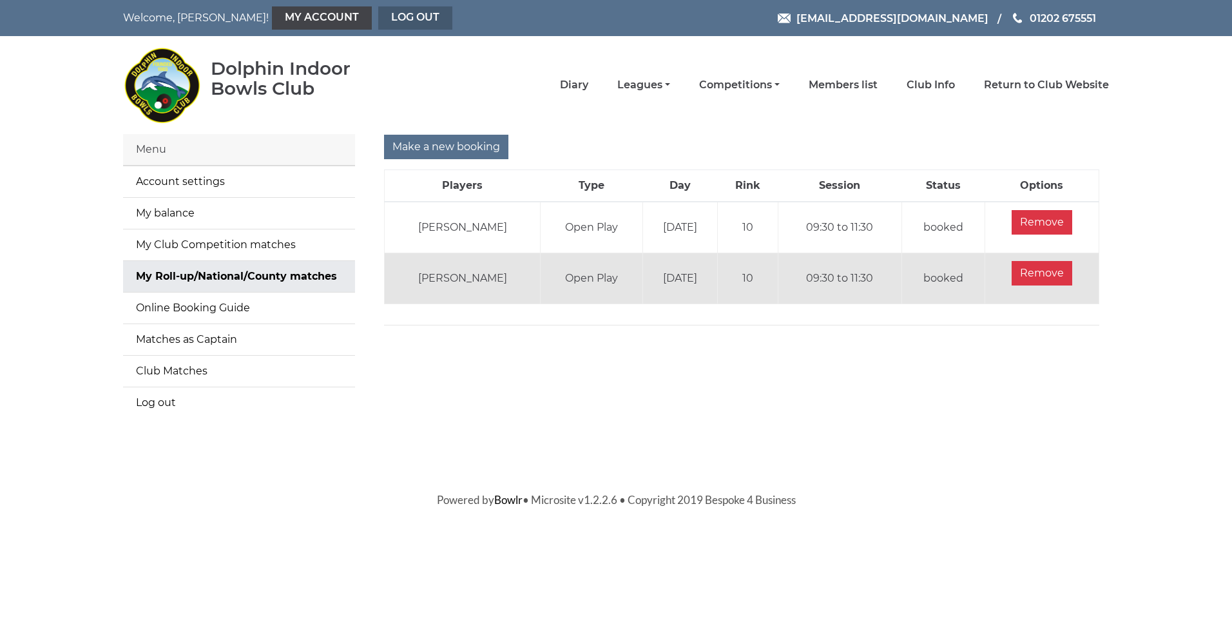
click at [378, 20] on link "Log out" at bounding box center [415, 17] width 74 height 23
